Goal: Transaction & Acquisition: Obtain resource

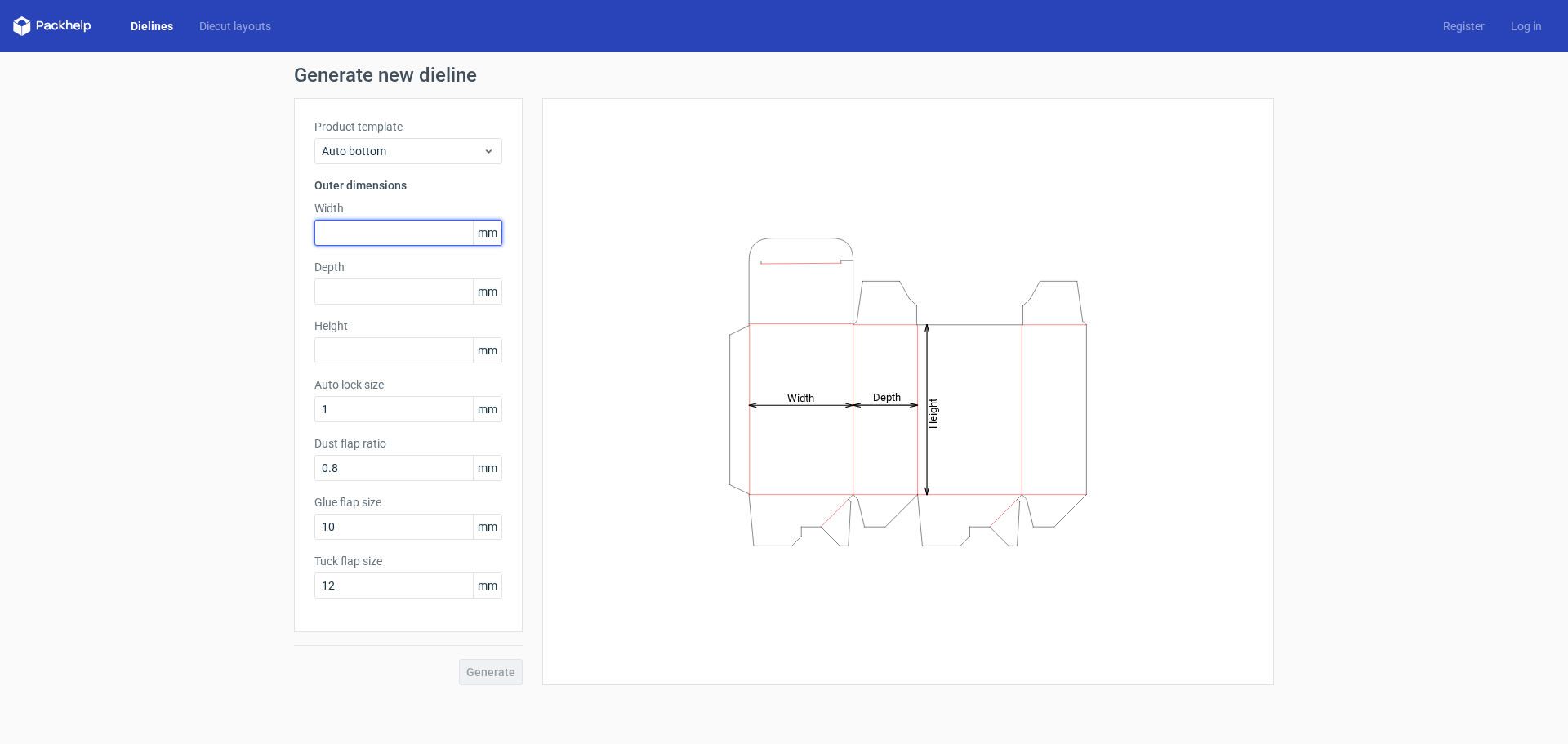
click at [410, 232] on input "text" at bounding box center [408, 232] width 188 height 26
drag, startPoint x: 361, startPoint y: 225, endPoint x: 300, endPoint y: 244, distance: 63.9
click at [300, 244] on div "Product template Auto bottom Outer dimensions Width 165 mm Depth mm Height mm A…" at bounding box center [408, 365] width 229 height 534
type input "118"
type input "37"
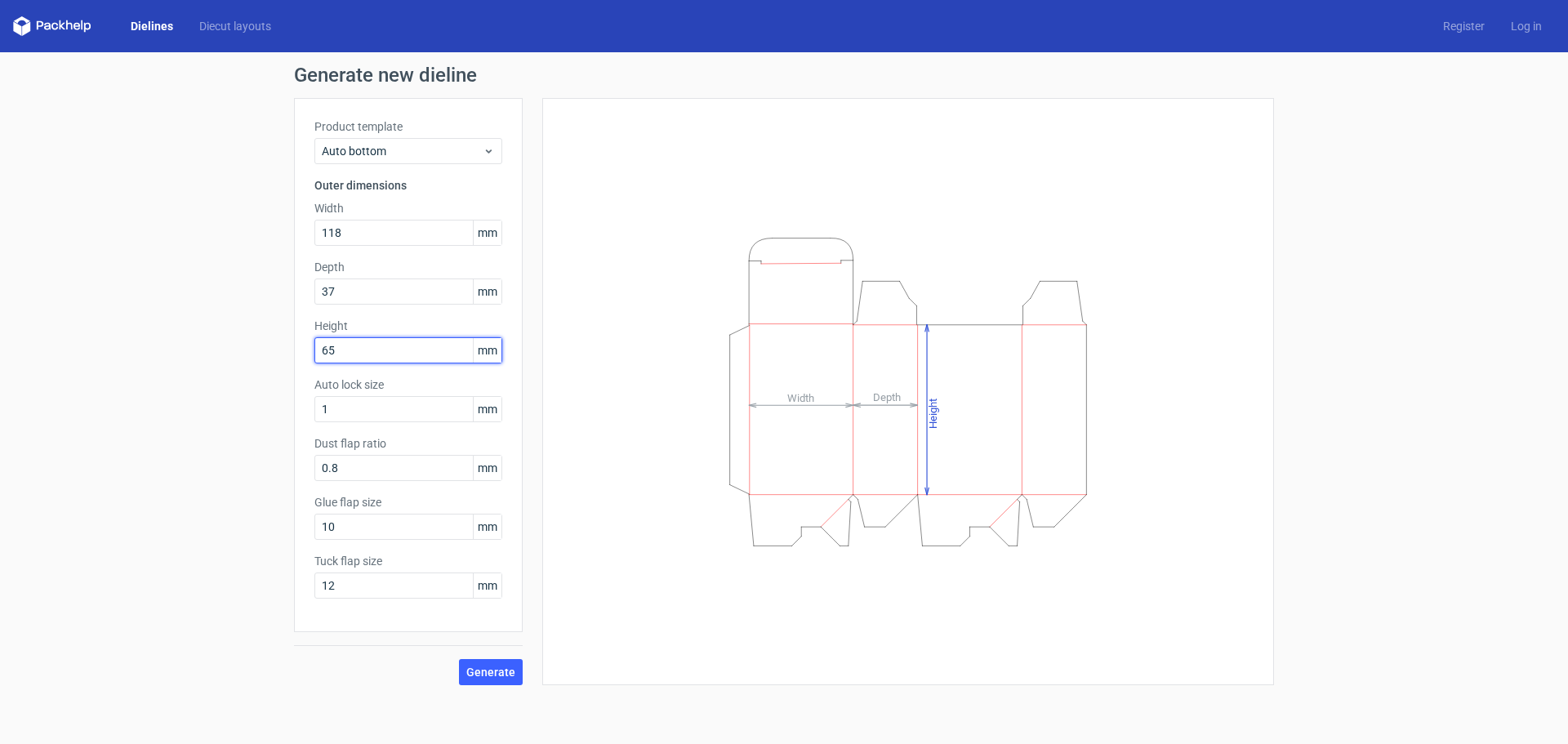
type input "65"
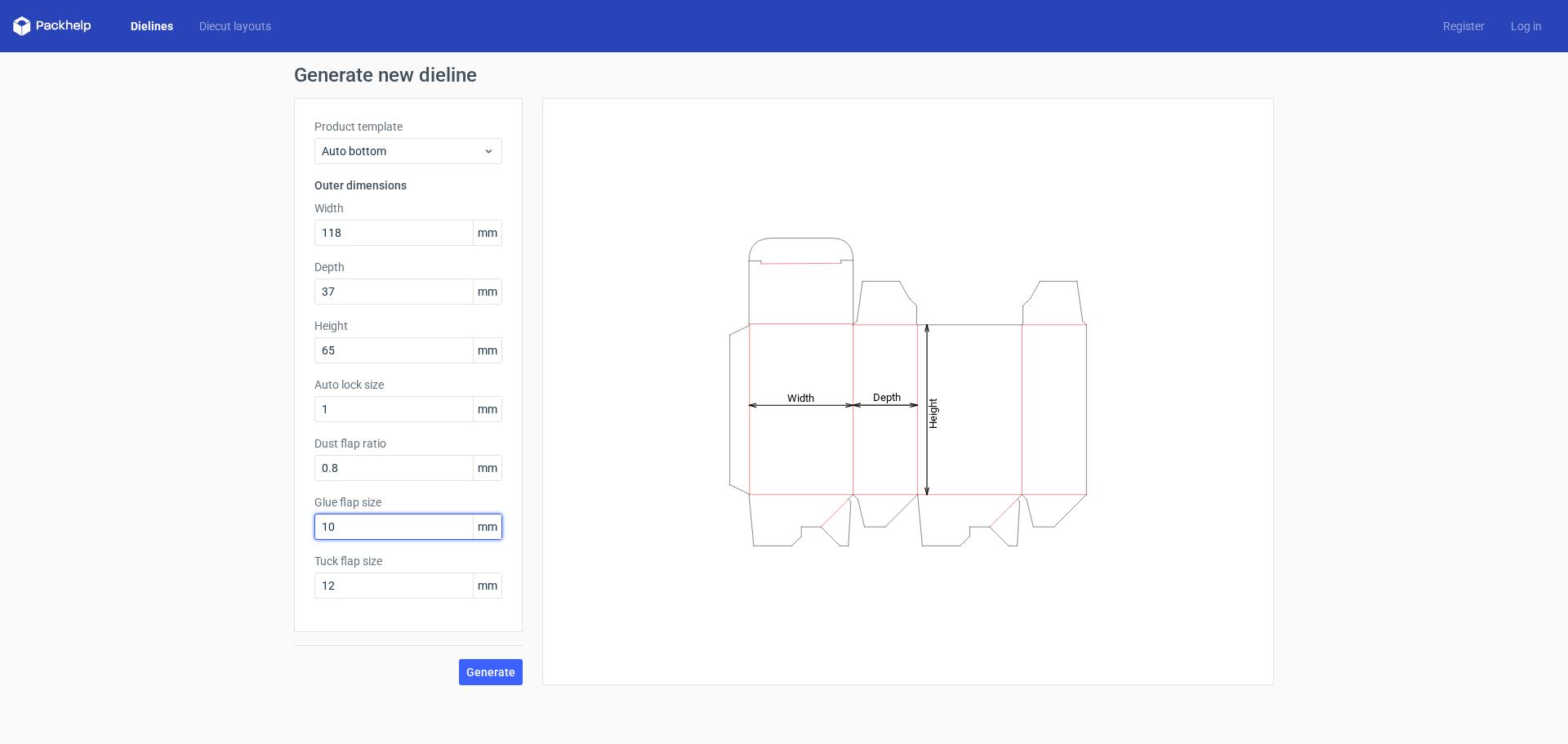
drag, startPoint x: 362, startPoint y: 529, endPoint x: 297, endPoint y: 548, distance: 67.7
click at [297, 548] on div "Product template Auto bottom Outer dimensions Width 118 mm Depth 37 mm Height 6…" at bounding box center [408, 365] width 229 height 534
type input "20"
click at [498, 666] on span "Generate" at bounding box center [491, 672] width 49 height 12
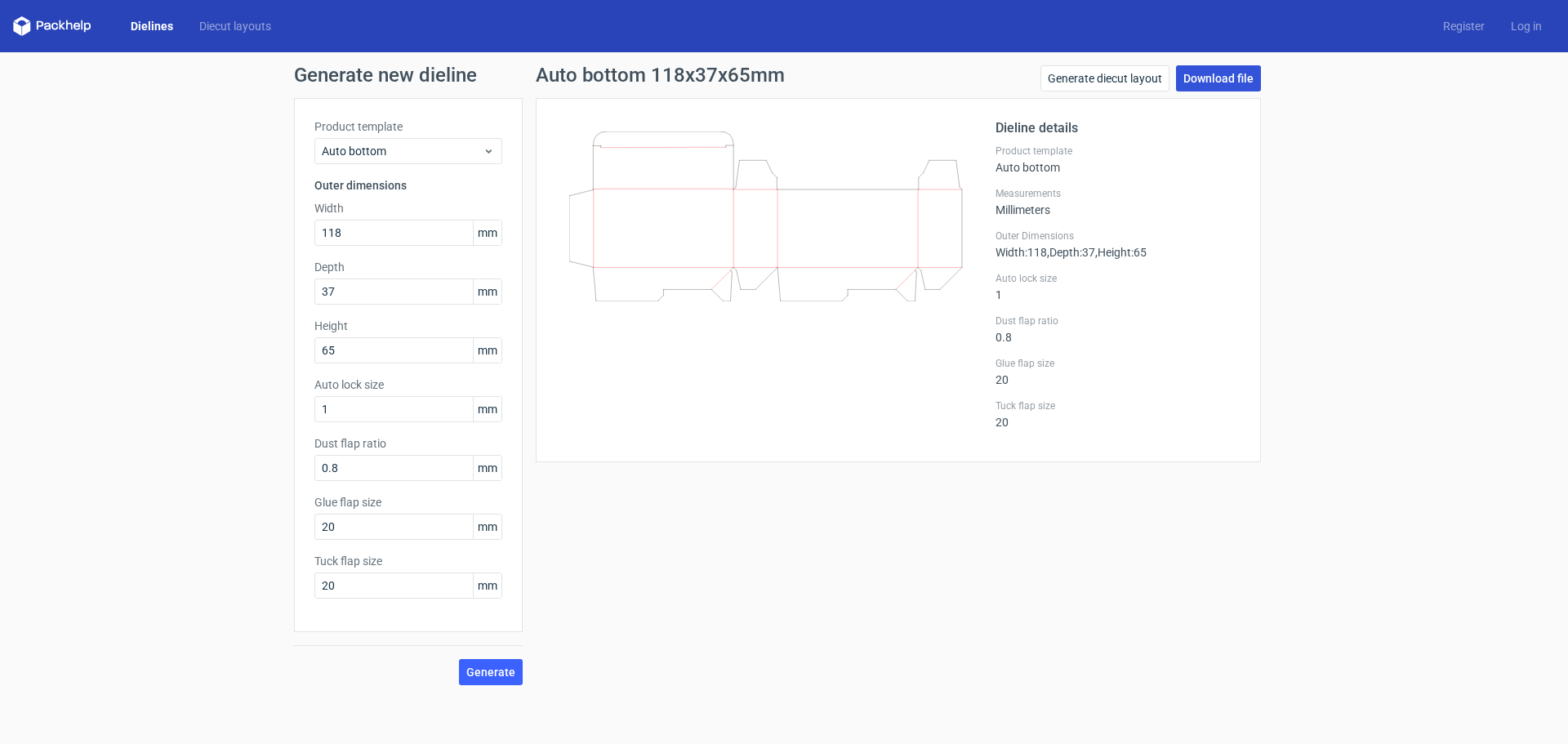
click at [1225, 70] on link "Download file" at bounding box center [1219, 78] width 85 height 26
click at [1114, 80] on link "Generate diecut layout" at bounding box center [1104, 78] width 129 height 26
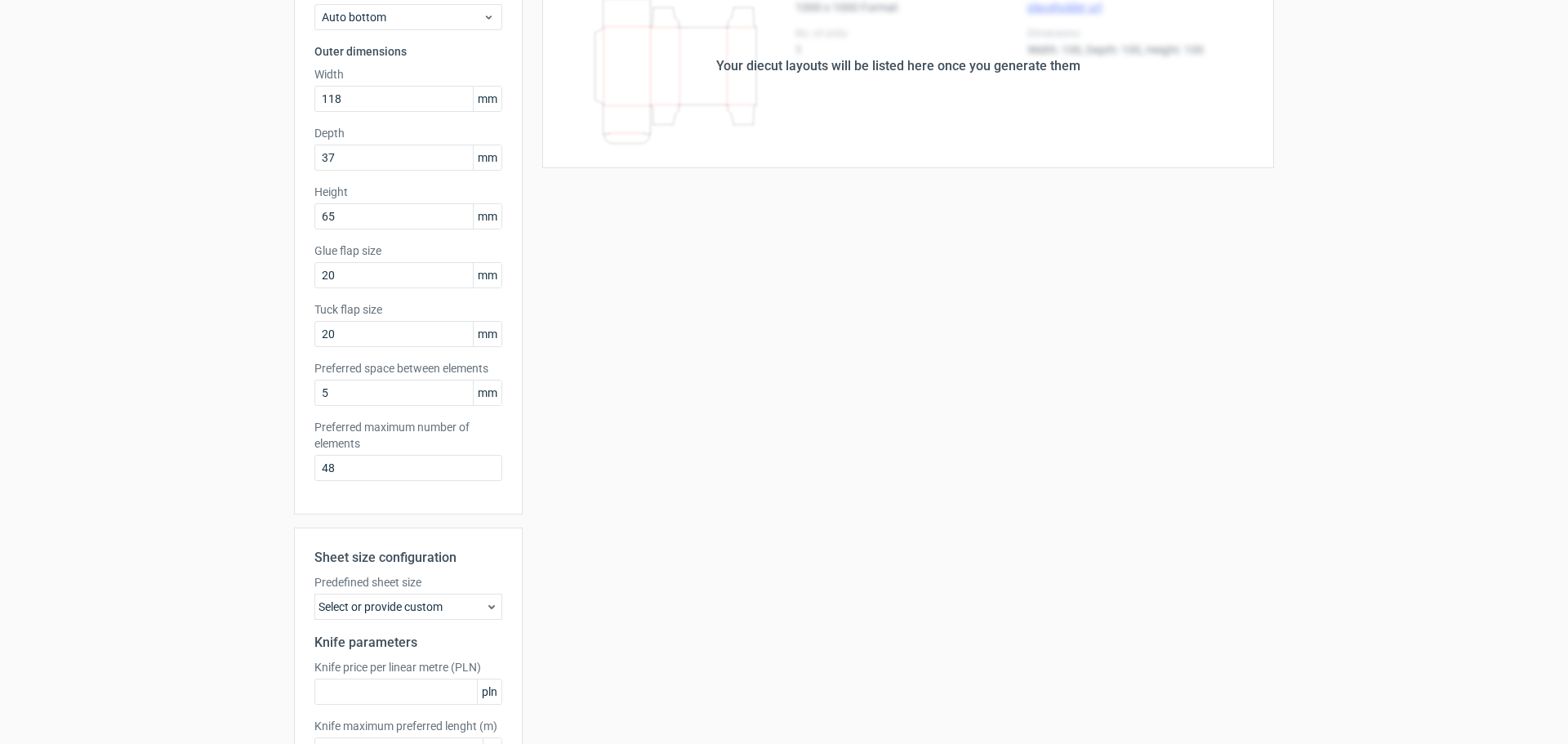
scroll to position [253, 0]
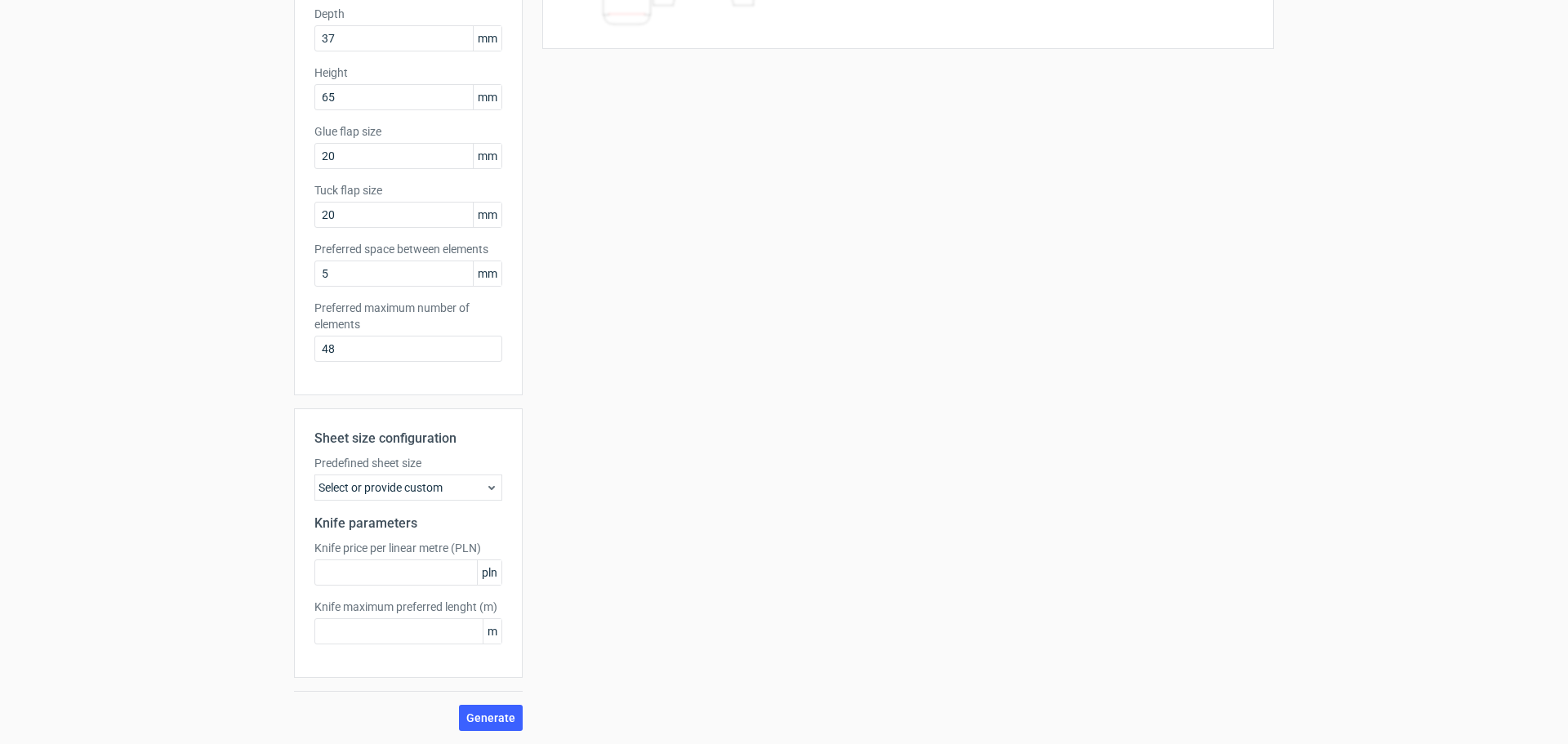
click at [459, 488] on div "Select or provide custom" at bounding box center [408, 487] width 188 height 26
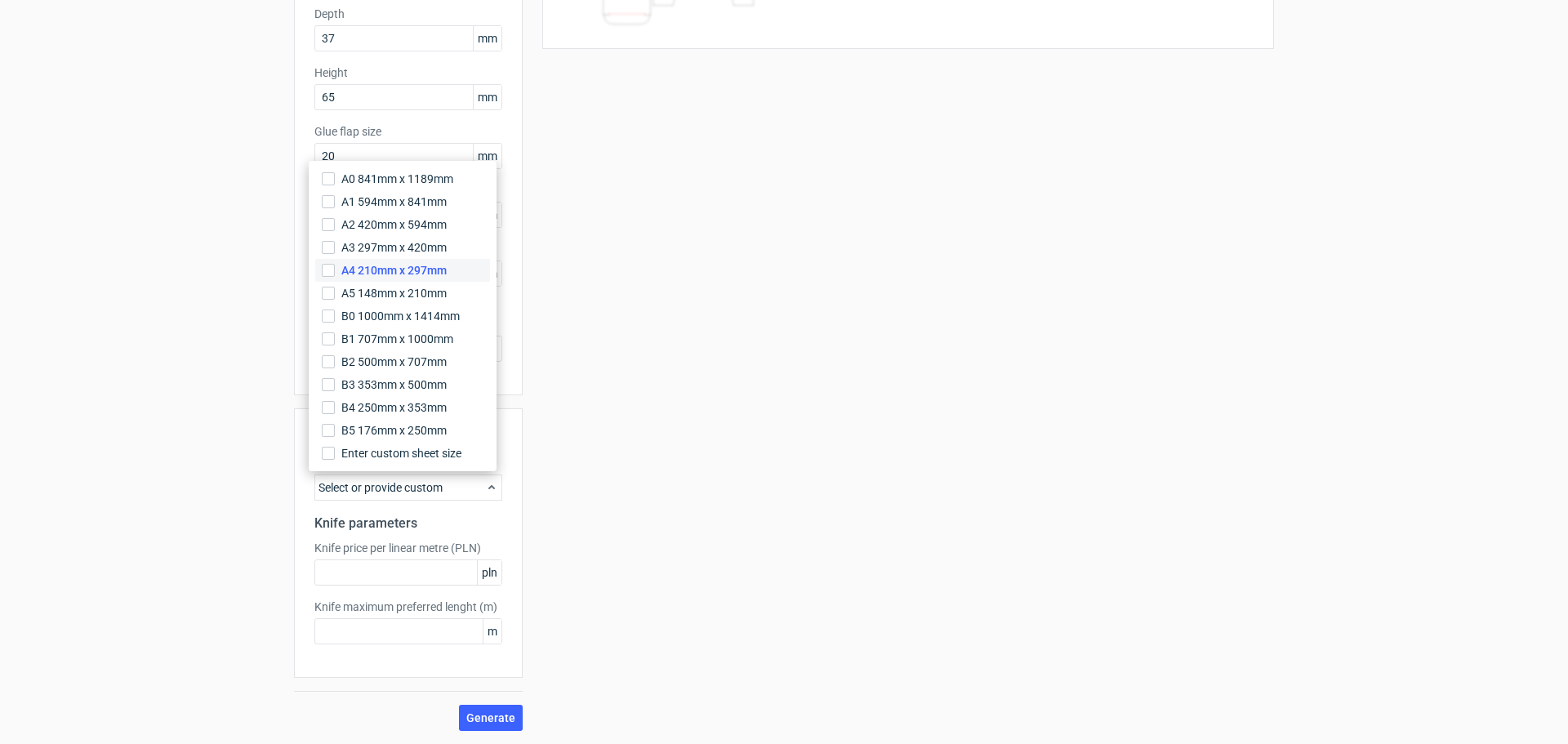
click at [408, 275] on span "A4 210mm x 297mm" at bounding box center [394, 270] width 106 height 16
click at [335, 275] on input "A4 210mm x 297mm" at bounding box center [328, 270] width 13 height 13
click at [410, 212] on label "A1 594mm x 841mm" at bounding box center [403, 202] width 175 height 23
click at [335, 209] on input "A1 594mm x 841mm" at bounding box center [328, 201] width 13 height 13
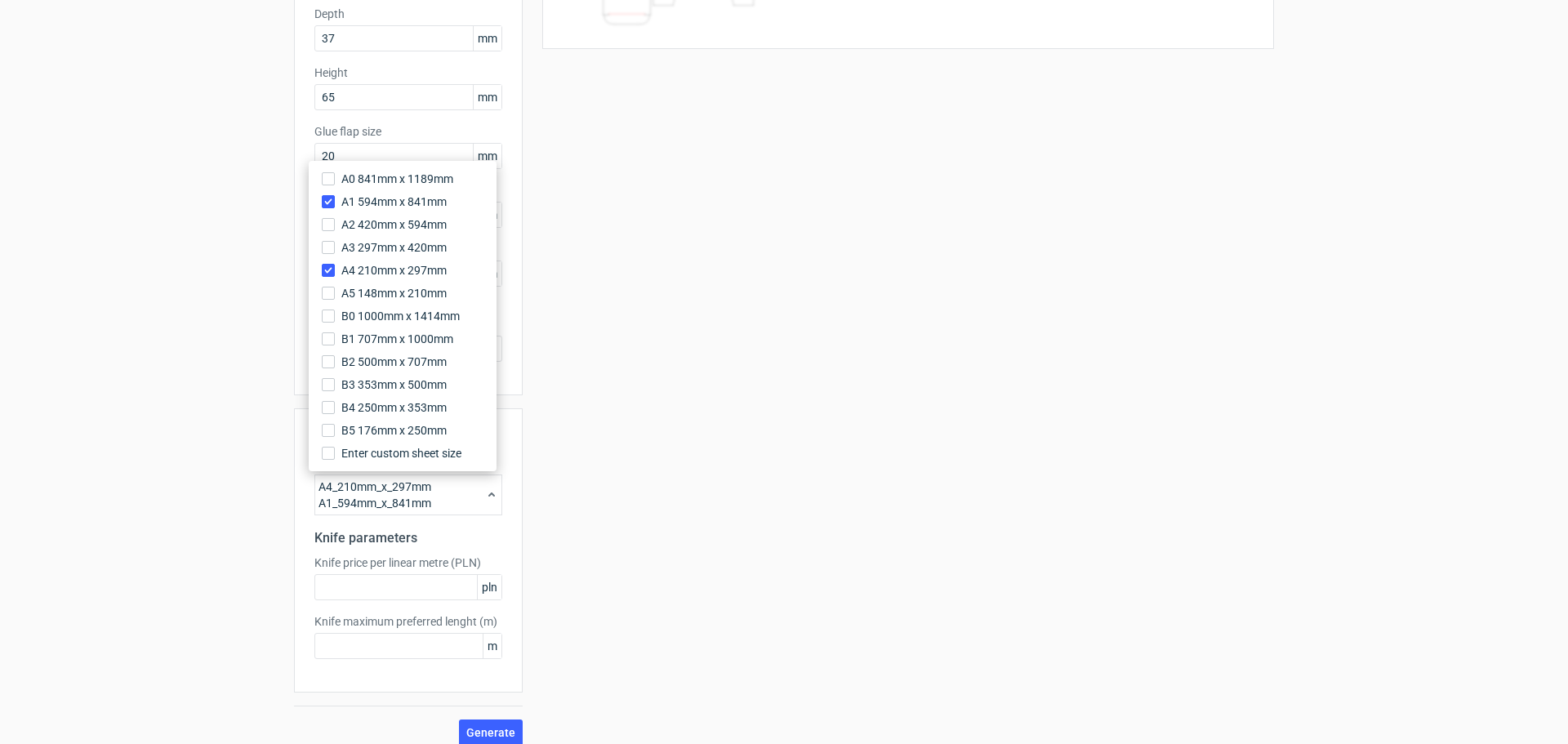
click at [556, 530] on div "Your diecut layouts will be listed here once you generate them Height Depth Wid…" at bounding box center [898, 295] width 751 height 900
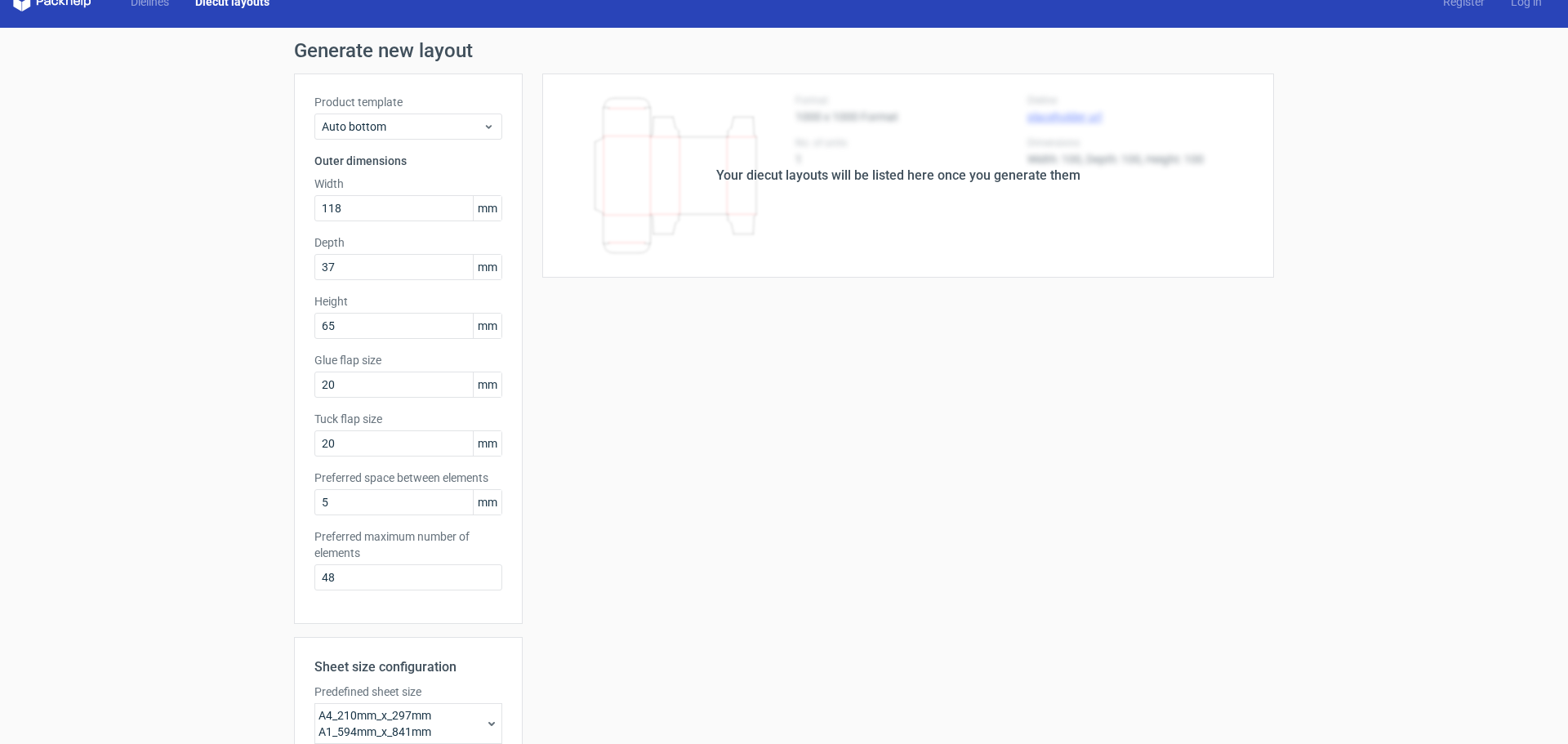
scroll to position [0, 0]
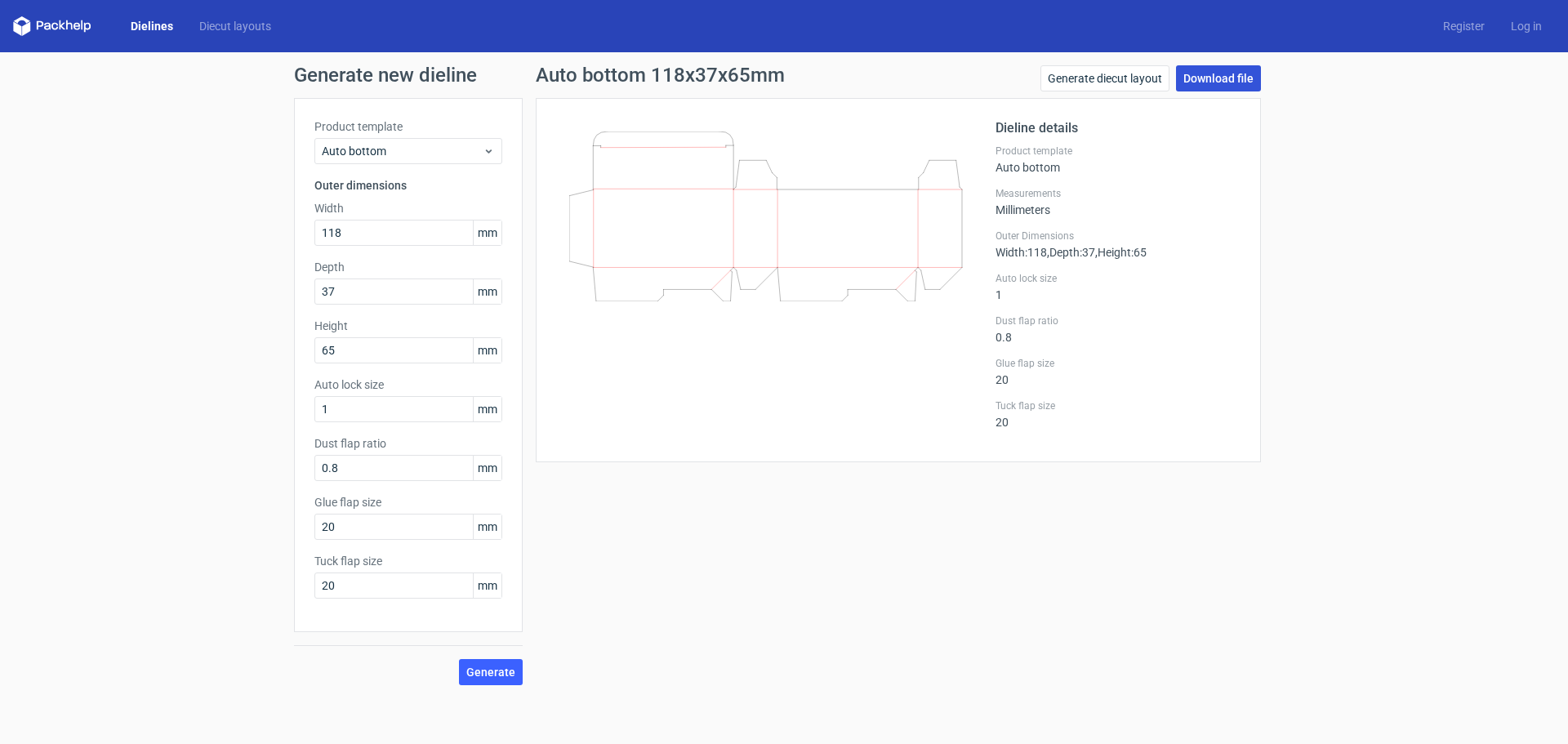
click at [1250, 86] on link "Download file" at bounding box center [1219, 78] width 85 height 26
